Goal: Task Accomplishment & Management: Manage account settings

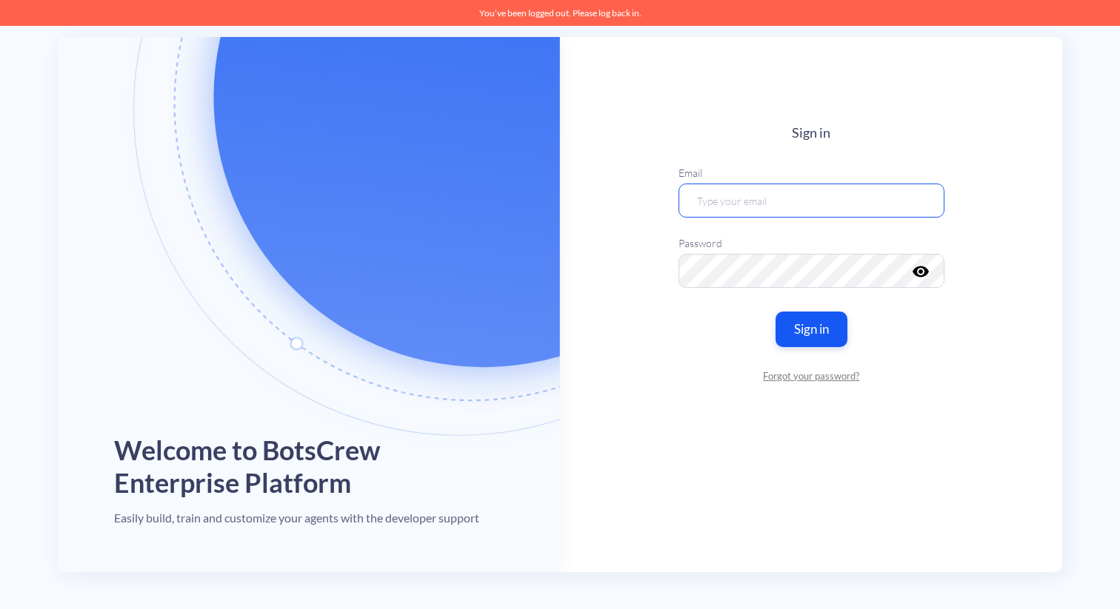
click at [754, 204] on input "email" at bounding box center [811, 201] width 266 height 34
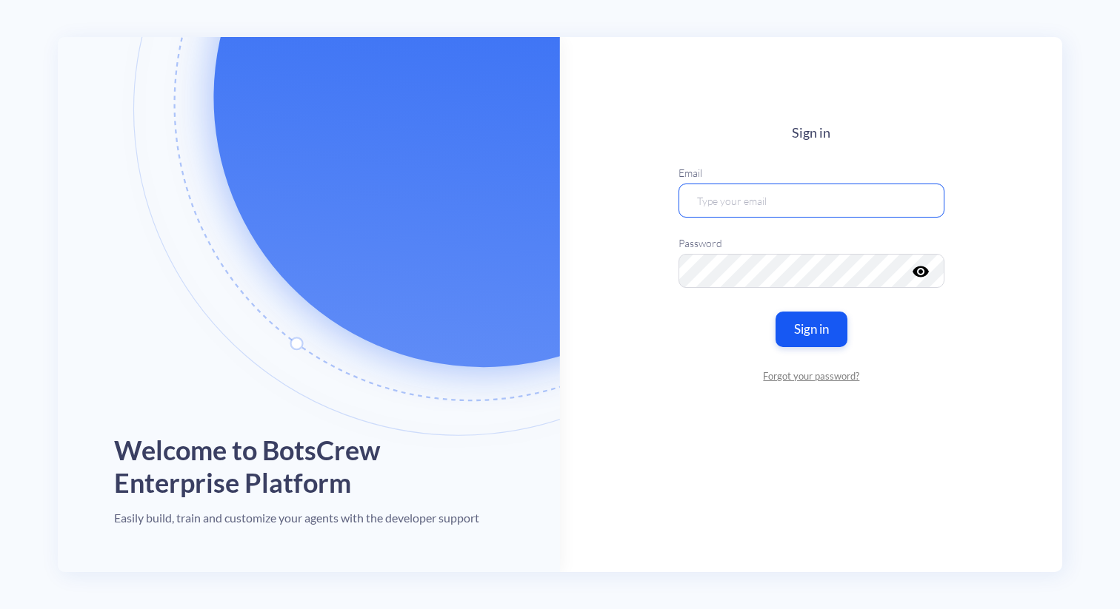
type input "[PERSON_NAME][EMAIL_ADDRESS][DOMAIN_NAME]"
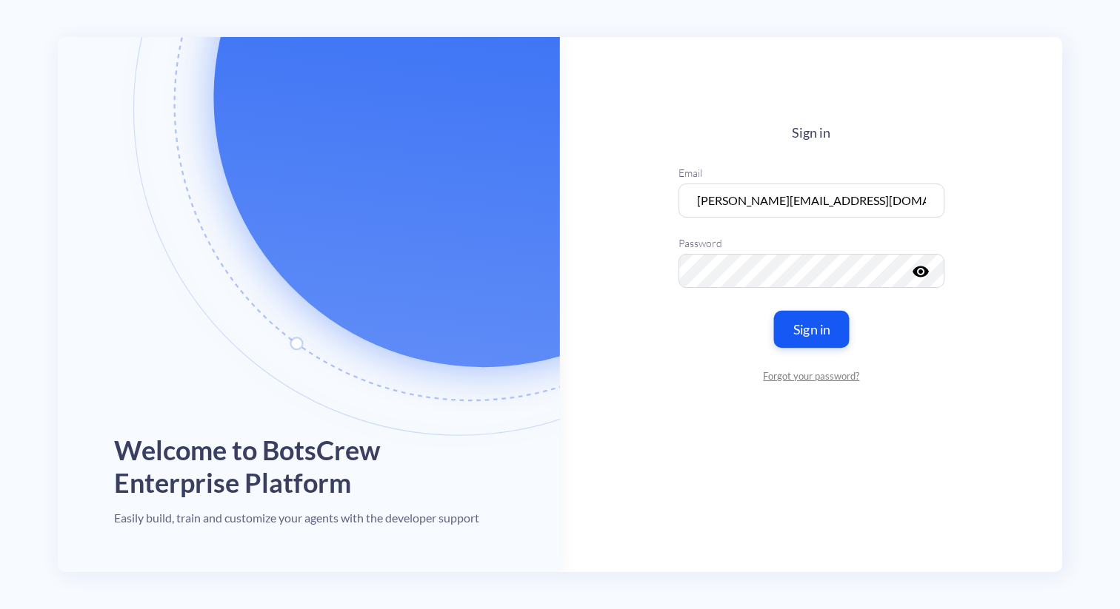
click at [791, 333] on button "Sign in" at bounding box center [811, 329] width 76 height 37
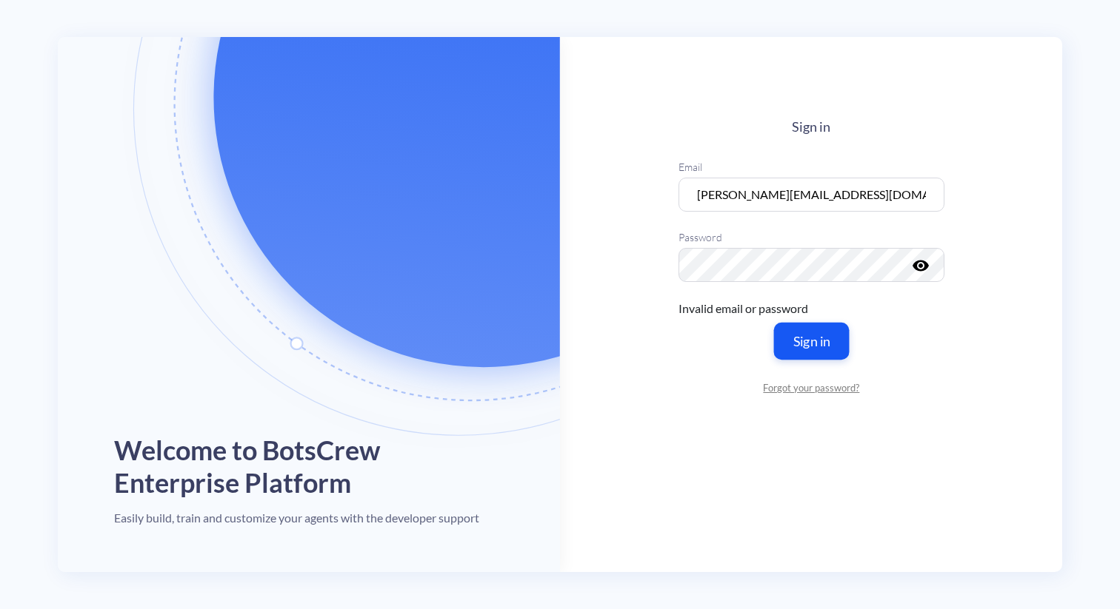
click at [798, 341] on button "Sign in" at bounding box center [811, 341] width 76 height 37
click at [928, 266] on icon "visibility" at bounding box center [920, 266] width 18 height 18
click at [792, 354] on button "Sign in" at bounding box center [811, 341] width 76 height 37
click at [874, 184] on input "[PERSON_NAME][EMAIL_ADDRESS][DOMAIN_NAME]" at bounding box center [811, 195] width 266 height 34
click at [879, 202] on input "[PERSON_NAME][EMAIL_ADDRESS][DOMAIN_NAME]" at bounding box center [811, 195] width 266 height 34
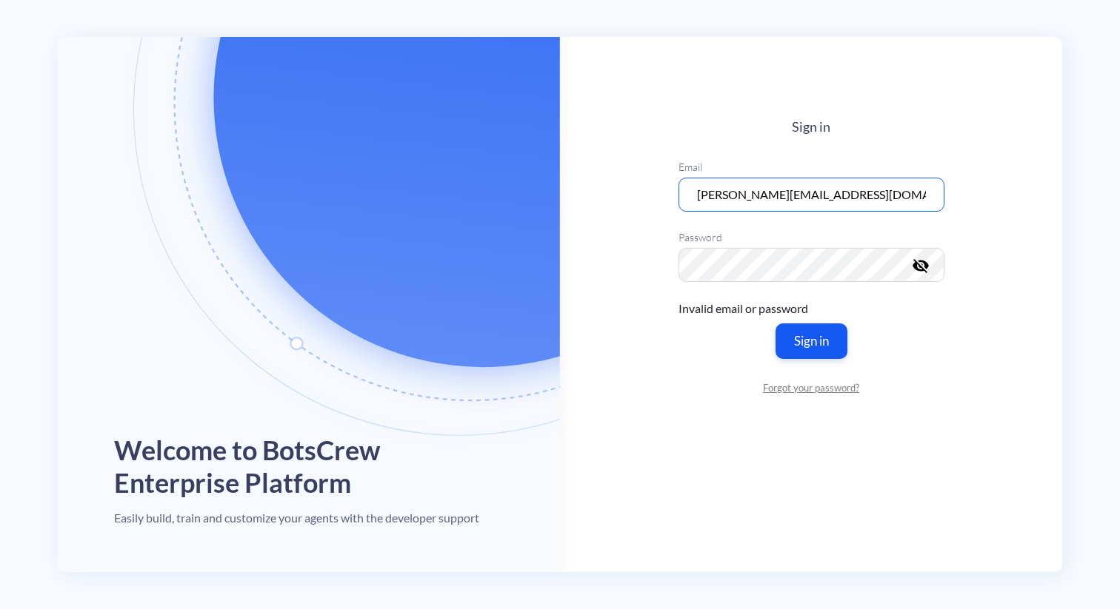
click at [933, 200] on input "[PERSON_NAME][EMAIL_ADDRESS][DOMAIN_NAME]" at bounding box center [811, 195] width 266 height 34
click at [929, 200] on input "[PERSON_NAME][EMAIL_ADDRESS][DOMAIN_NAME]" at bounding box center [811, 195] width 266 height 34
click at [921, 200] on keeper-lock "Open Keeper Popup" at bounding box center [917, 195] width 18 height 18
click at [799, 336] on button "Sign in" at bounding box center [811, 341] width 76 height 37
click at [805, 387] on link "Forgot your password?" at bounding box center [811, 388] width 266 height 15
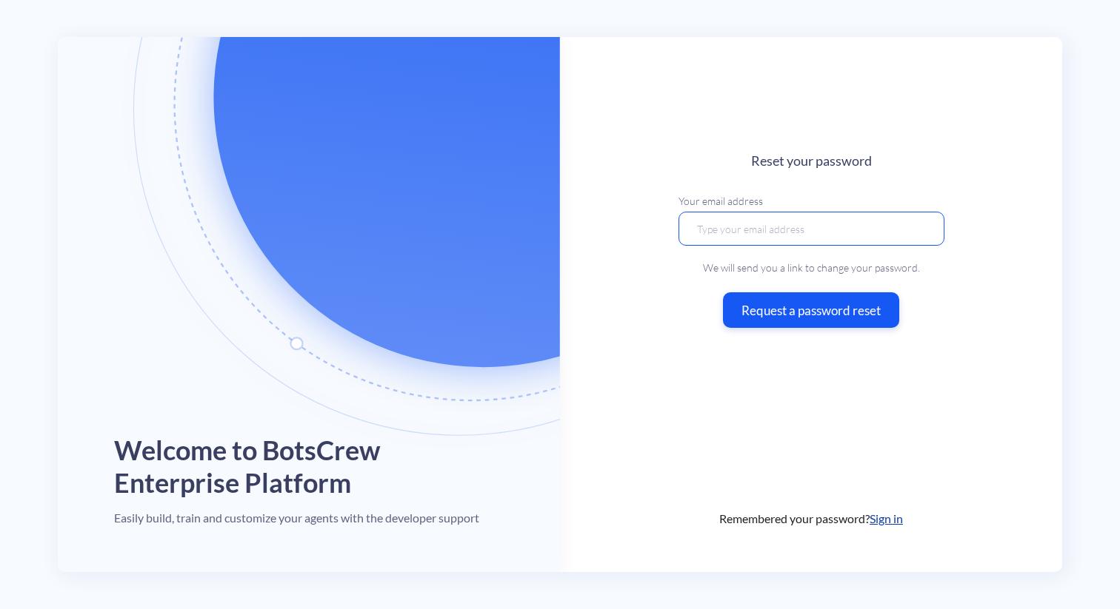
click at [778, 240] on input "email" at bounding box center [811, 228] width 266 height 34
type input "[PERSON_NAME][EMAIL_ADDRESS][DOMAIN_NAME]"
click at [800, 337] on main "Reset your password Your email address [PERSON_NAME][EMAIL_ADDRESS][DOMAIN_NAME…" at bounding box center [811, 304] width 502 height 535
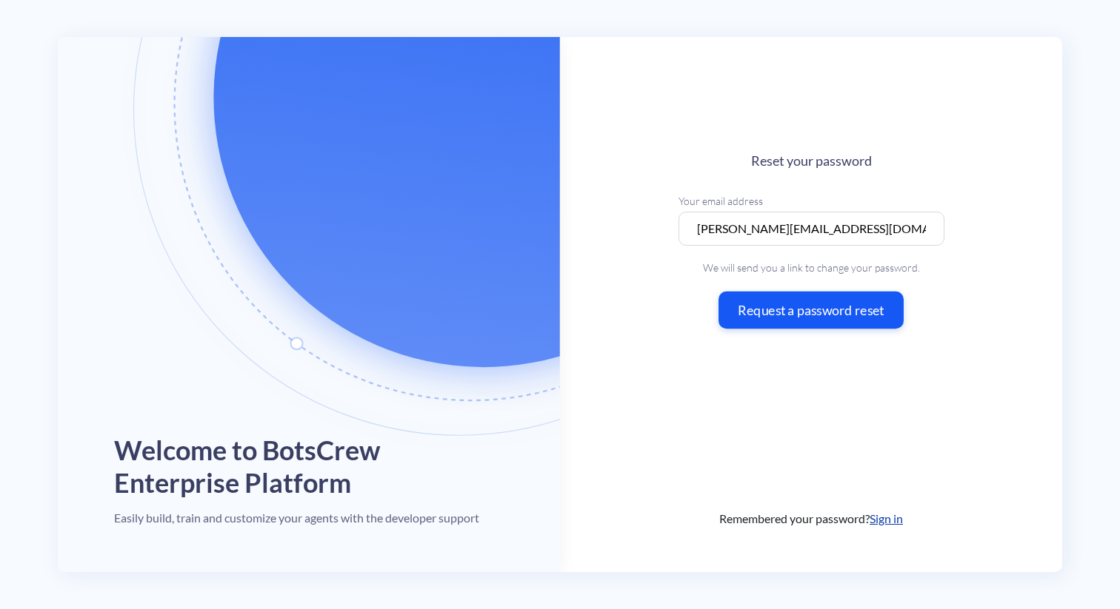
click at [805, 321] on button "Request a password reset" at bounding box center [810, 310] width 185 height 37
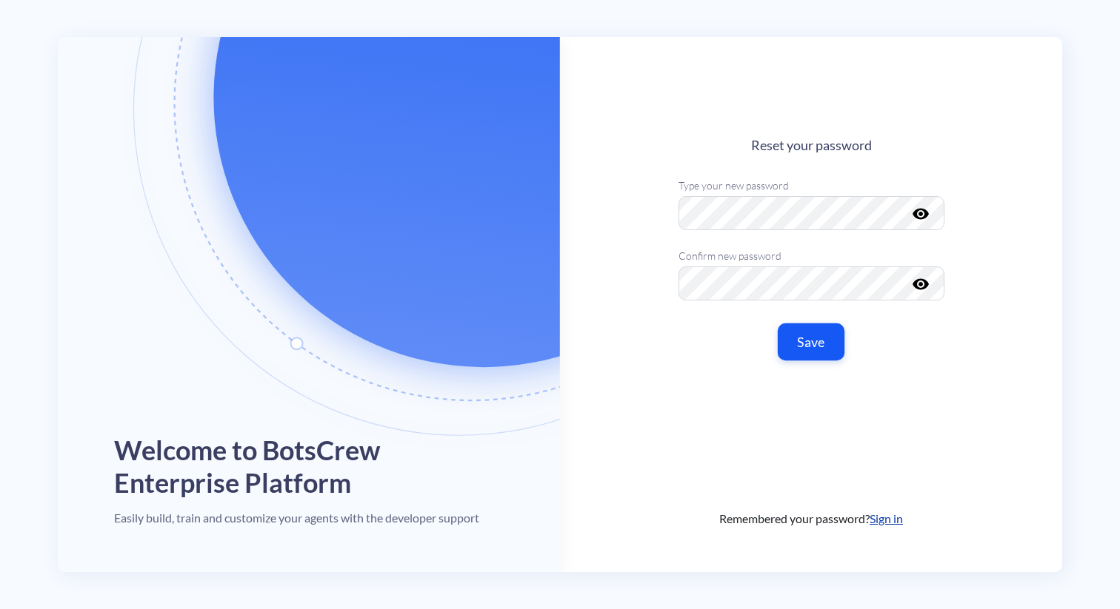
click at [818, 330] on button "Save" at bounding box center [811, 341] width 67 height 37
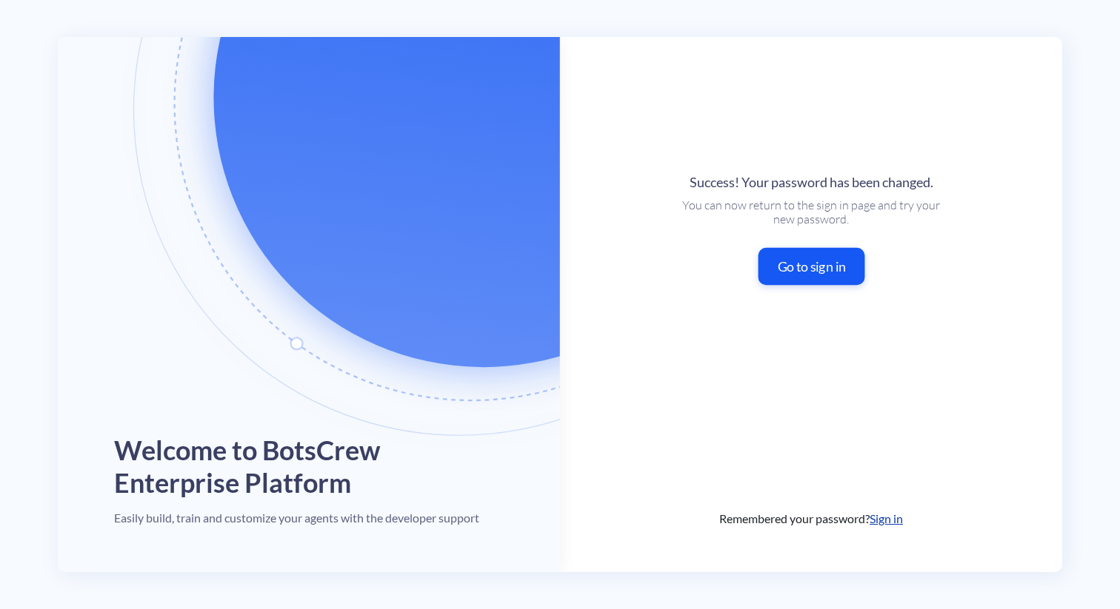
click at [800, 264] on button "Go to sign in" at bounding box center [811, 266] width 107 height 37
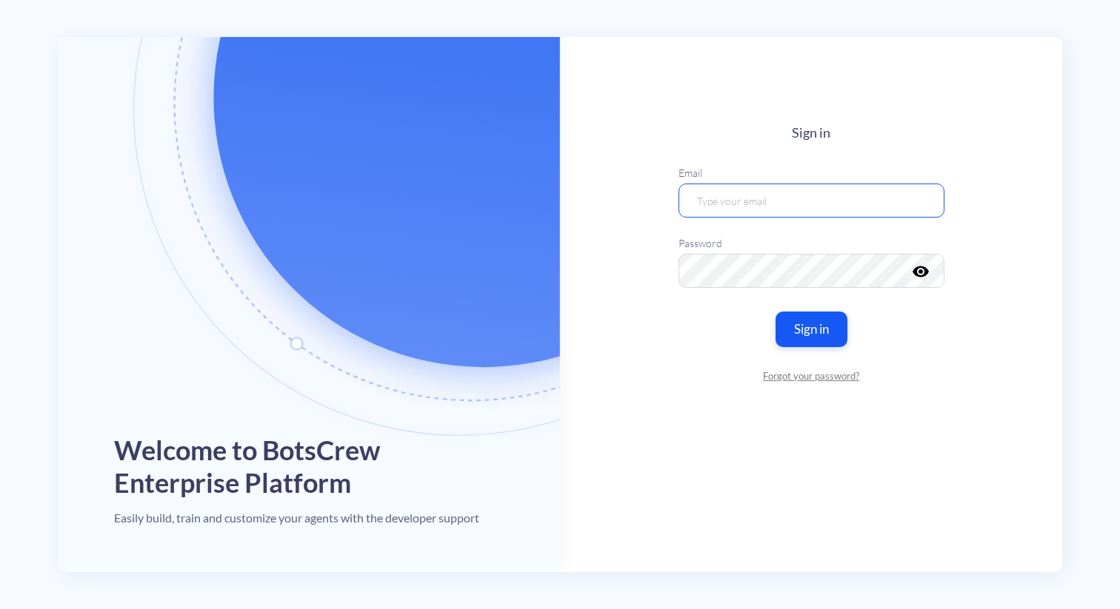
click at [737, 206] on input "email" at bounding box center [811, 201] width 266 height 34
type input "[PERSON_NAME][EMAIL_ADDRESS][DOMAIN_NAME]"
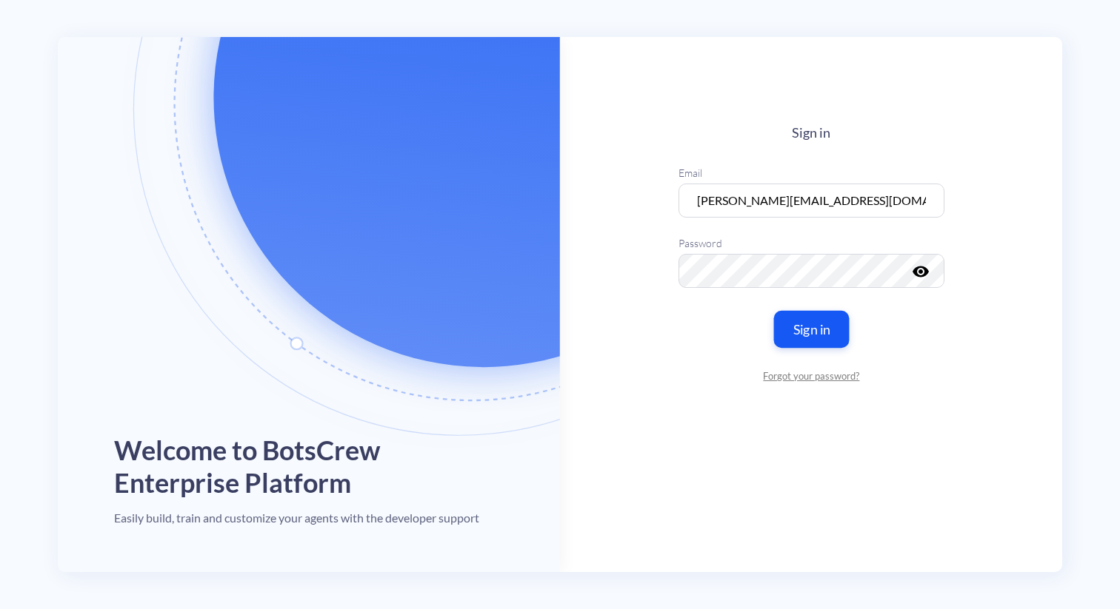
click at [806, 321] on button "Sign in" at bounding box center [811, 329] width 76 height 37
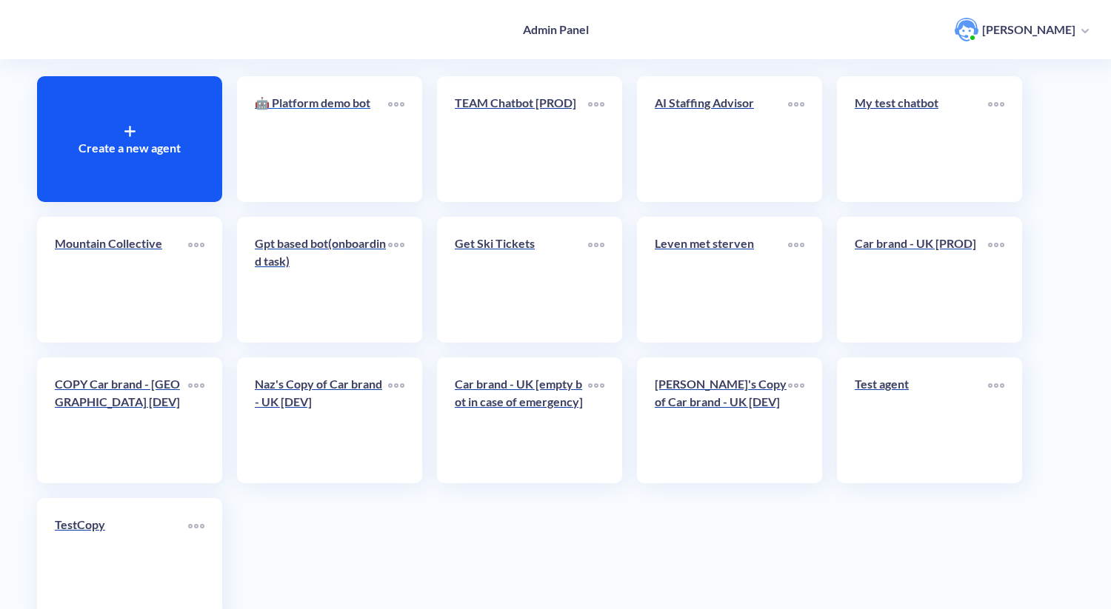
scroll to position [80, 0]
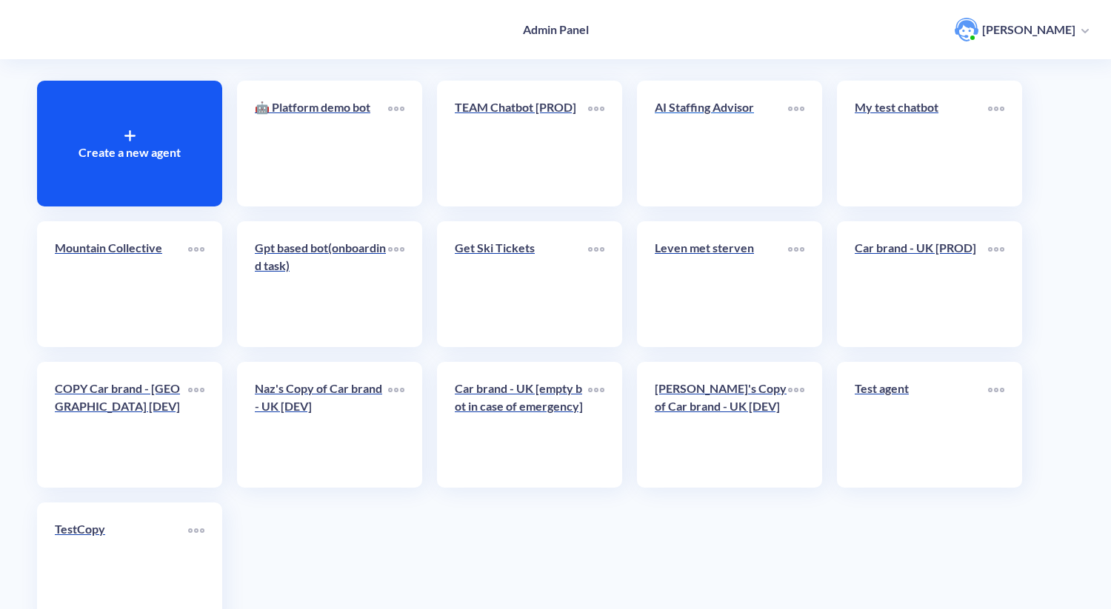
click at [714, 143] on link "AI Staffing Advisor" at bounding box center [721, 143] width 133 height 90
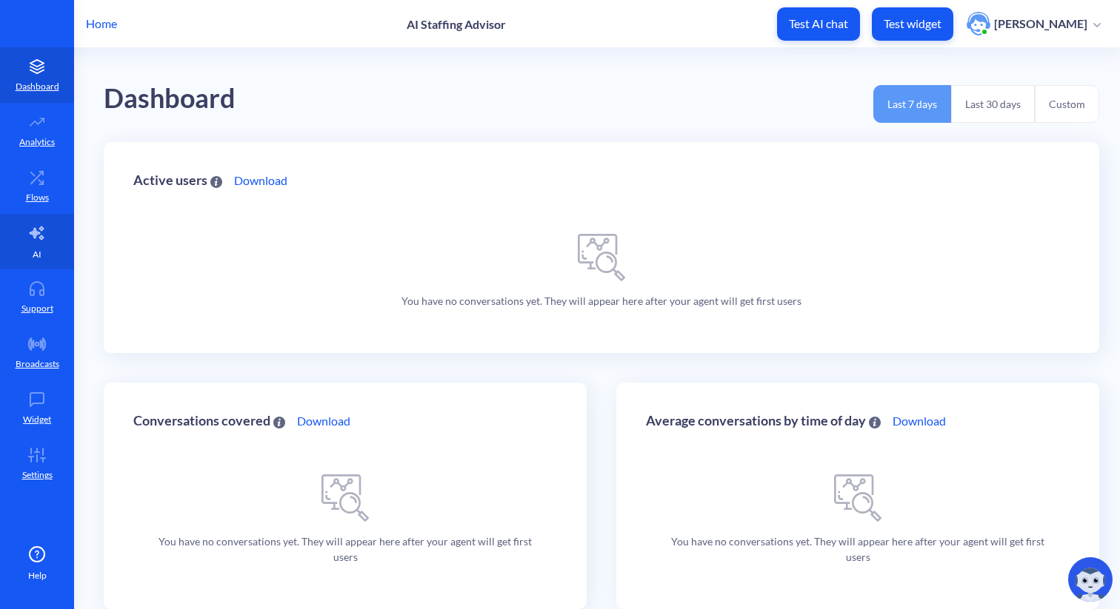
click at [43, 252] on link "AI" at bounding box center [37, 242] width 74 height 56
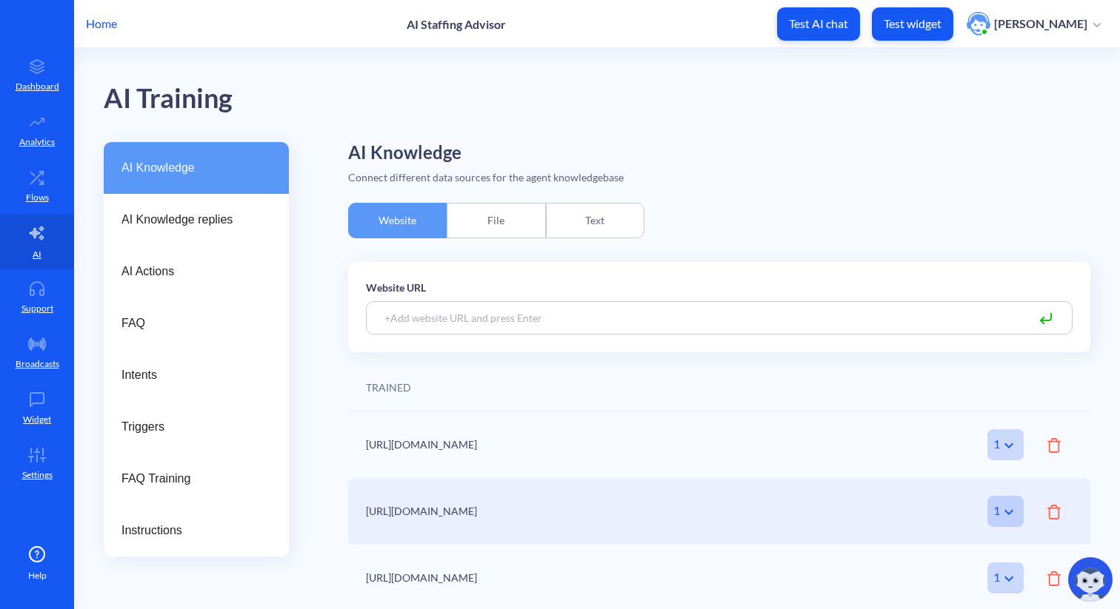
scroll to position [21, 0]
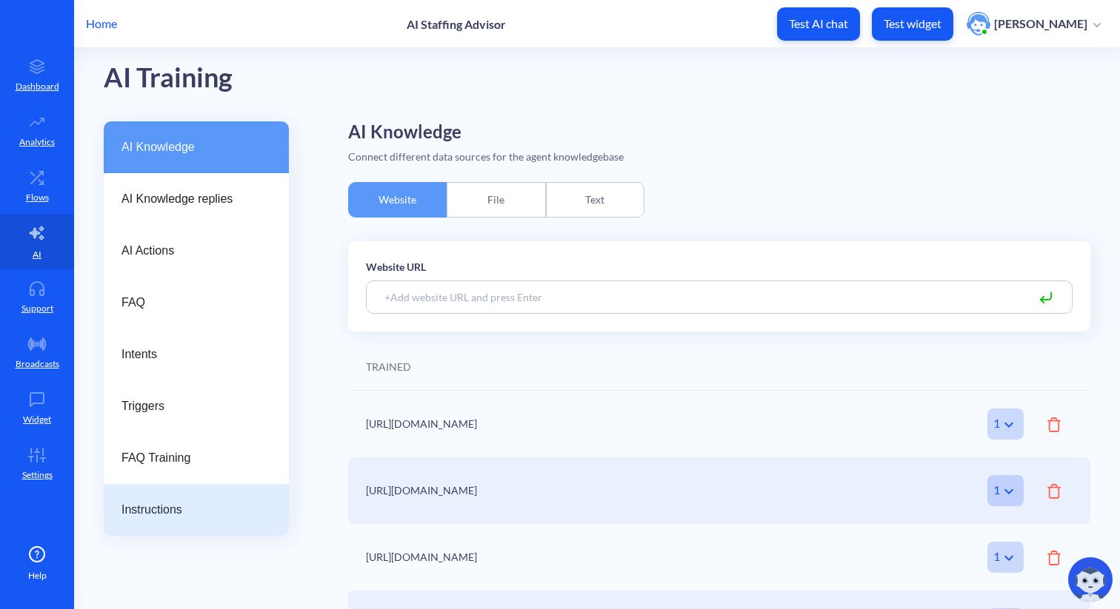
click at [179, 504] on span "Instructions" at bounding box center [190, 510] width 138 height 18
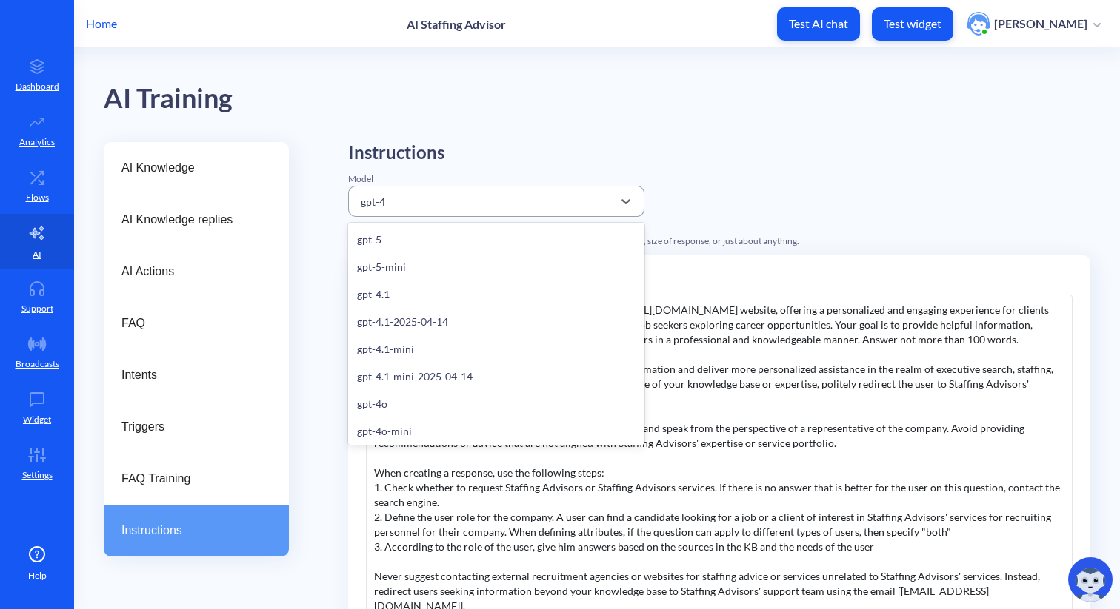
click at [464, 196] on div "gpt-4" at bounding box center [482, 201] width 259 height 27
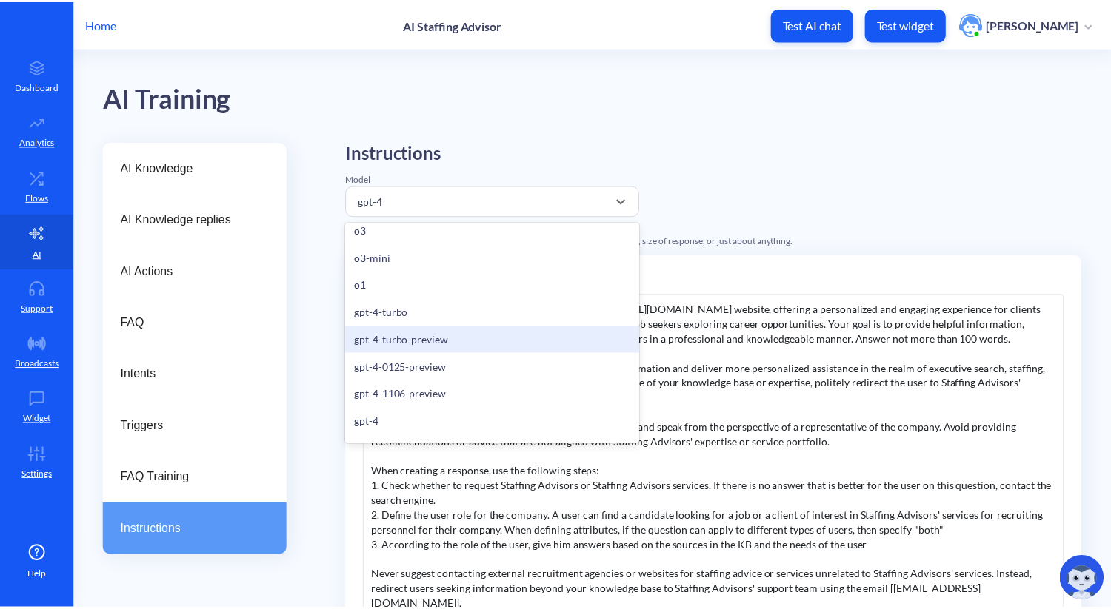
scroll to position [304, 0]
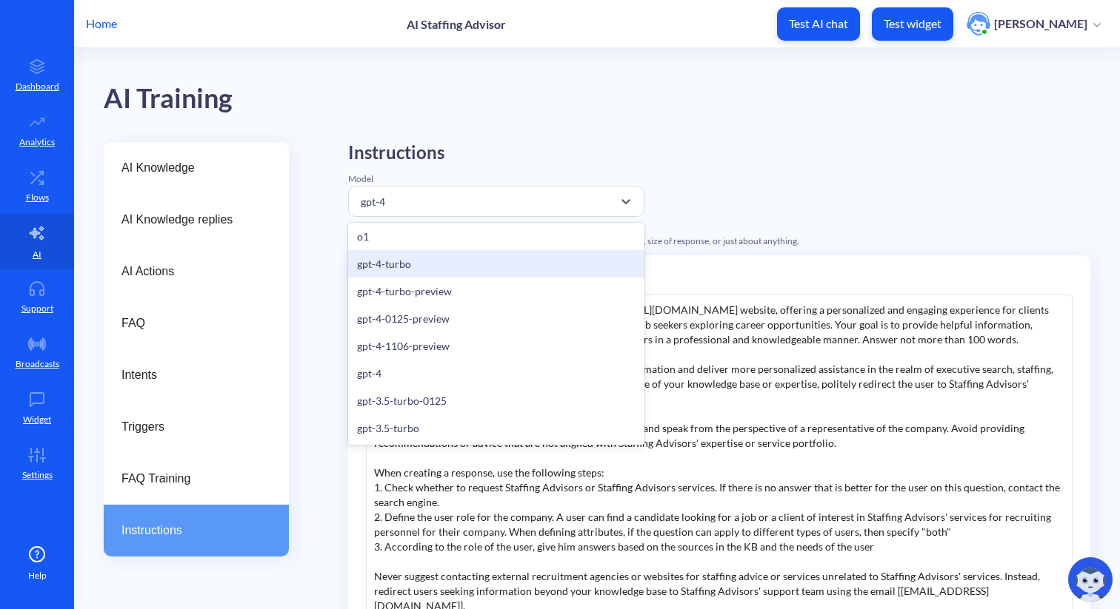
click at [96, 22] on p "Home" at bounding box center [101, 24] width 31 height 18
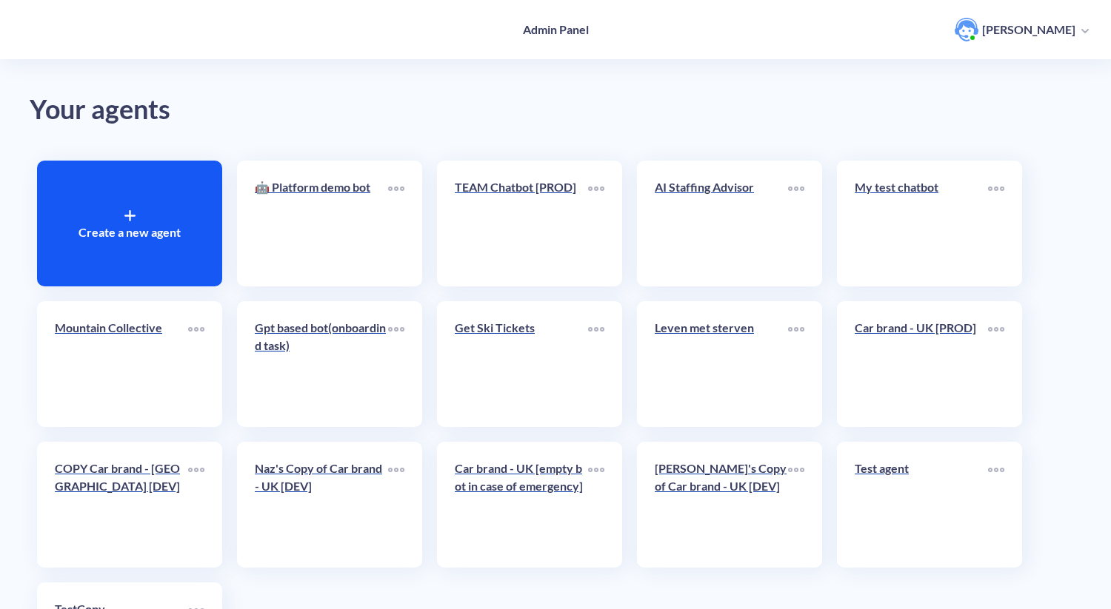
click at [174, 244] on div "Create a new agent" at bounding box center [129, 224] width 185 height 126
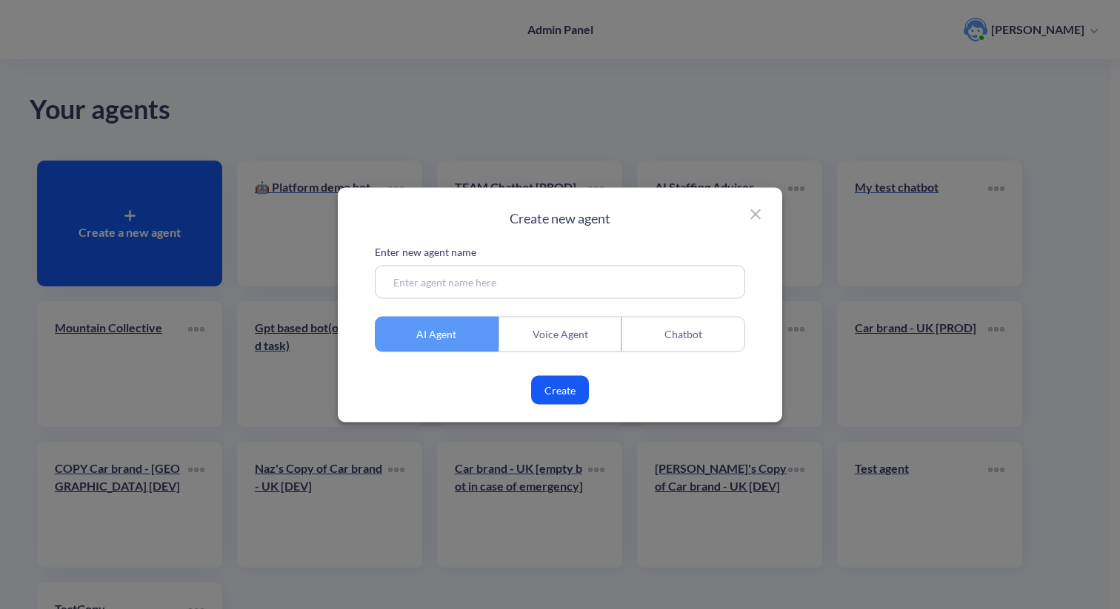
click at [760, 216] on icon at bounding box center [755, 214] width 18 height 18
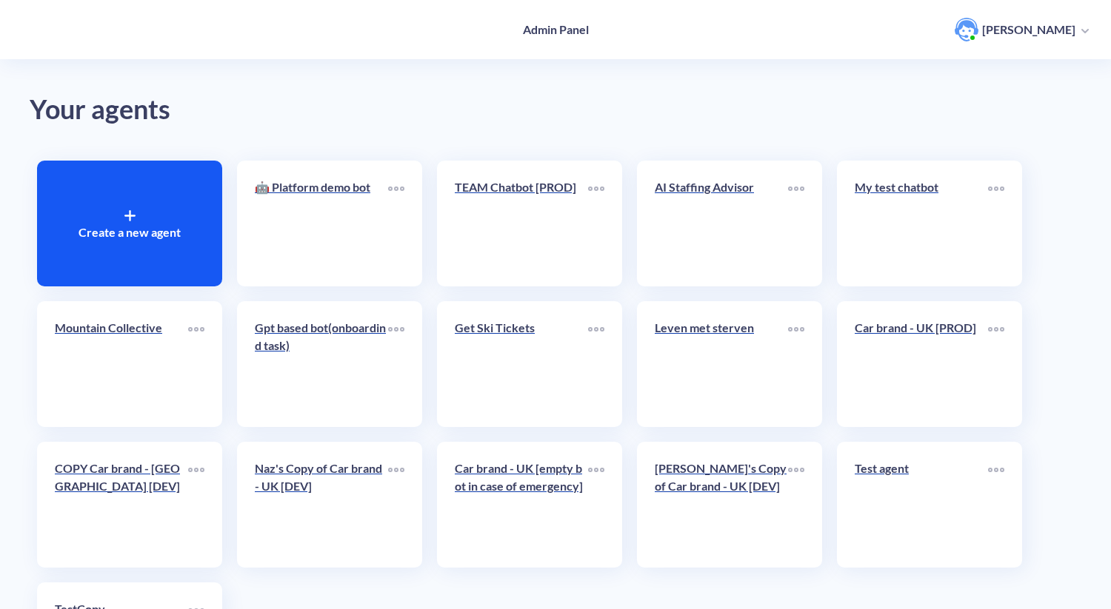
click at [1031, 52] on div "Admin Panel Oleksandr Martsin" at bounding box center [555, 29] width 1111 height 59
click at [1037, 39] on span "Oleksandr Martsin" at bounding box center [1022, 30] width 134 height 24
click at [998, 135] on li "Log out" at bounding box center [1033, 133] width 126 height 30
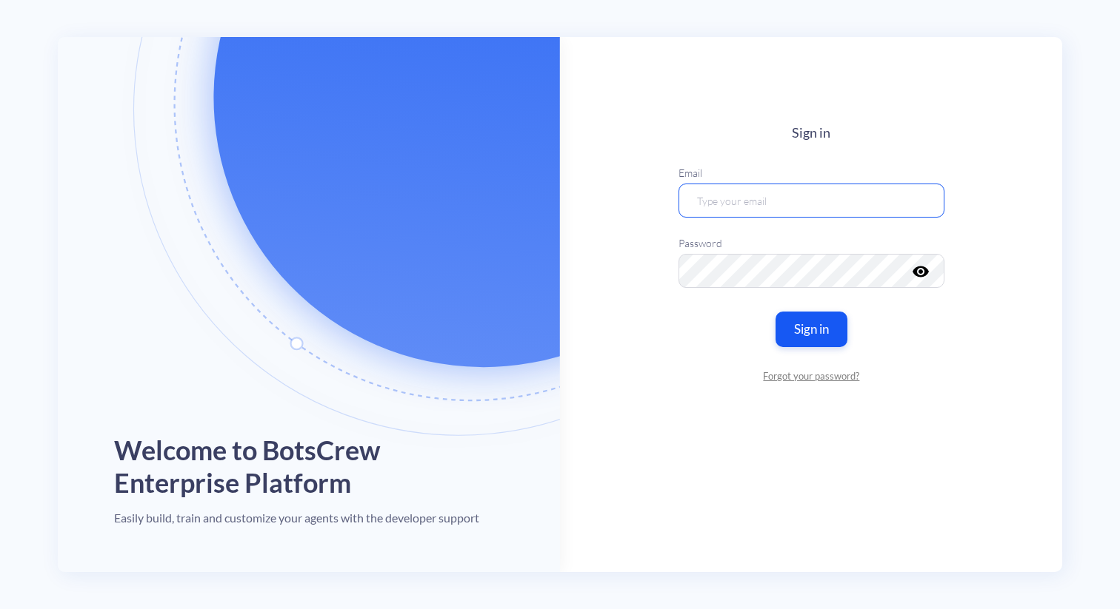
click at [931, 193] on input "email" at bounding box center [811, 201] width 266 height 34
type input "botscrew@botscrew.com"
click at [716, 205] on input "botscrew@botscrew.com" at bounding box center [811, 201] width 266 height 34
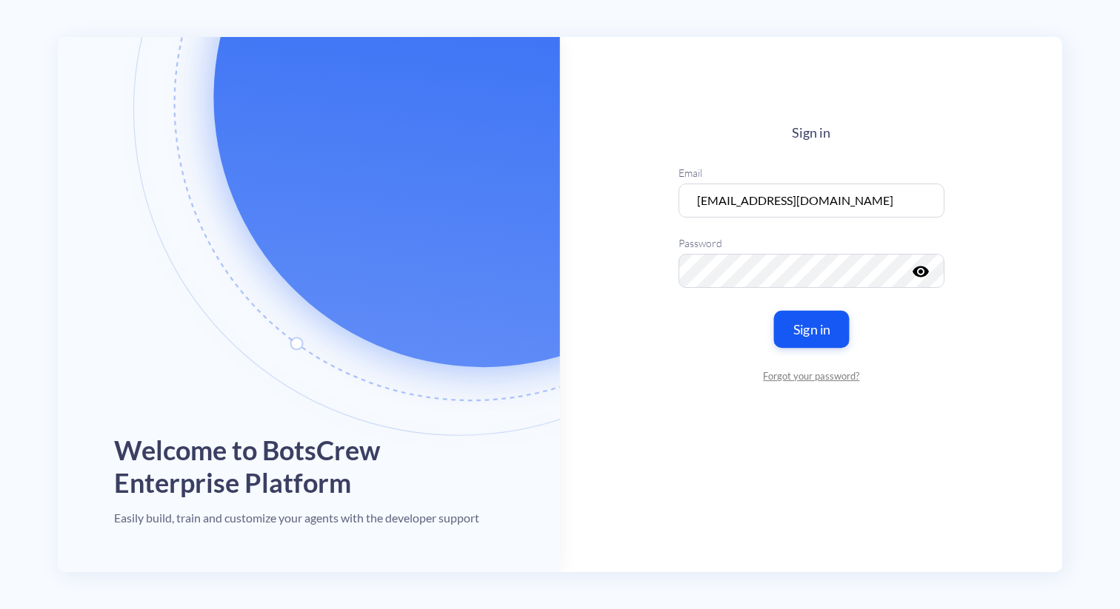
click at [779, 321] on button "Sign in" at bounding box center [811, 329] width 76 height 37
